Goal: Information Seeking & Learning: Compare options

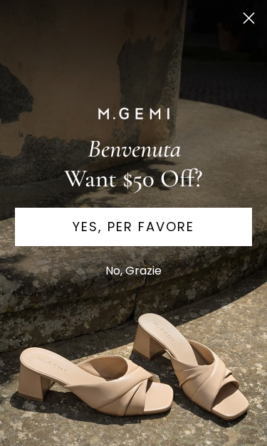
click at [251, 16] on icon "Close dialog" at bounding box center [249, 19] width 10 height 10
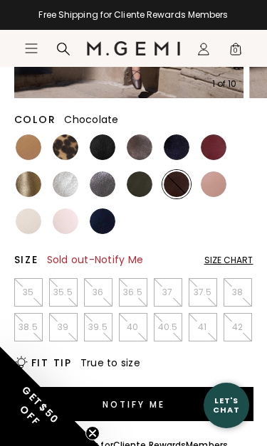
click at [66, 149] on img at bounding box center [66, 148] width 26 height 26
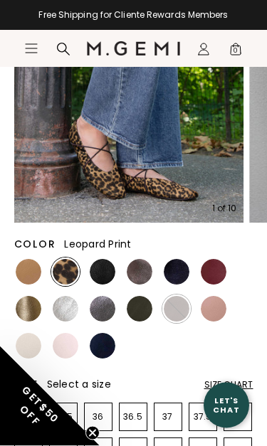
scroll to position [216, 0]
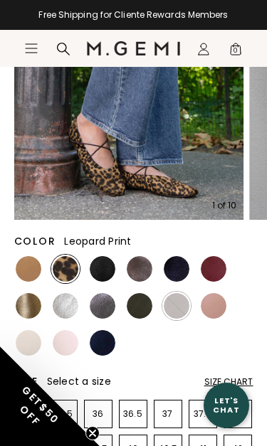
click at [136, 303] on img at bounding box center [140, 306] width 26 height 26
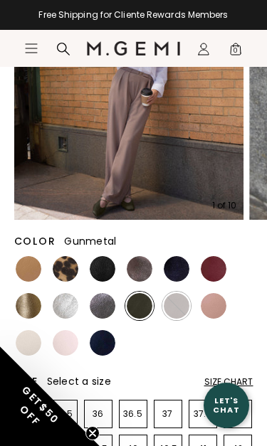
click at [102, 305] on img at bounding box center [103, 306] width 26 height 26
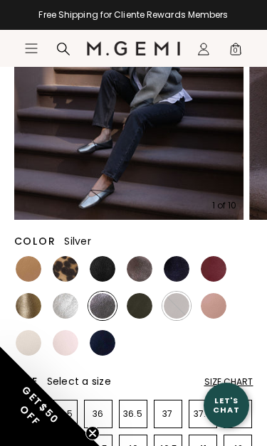
click at [61, 305] on img at bounding box center [66, 306] width 26 height 26
